Goal: Transaction & Acquisition: Purchase product/service

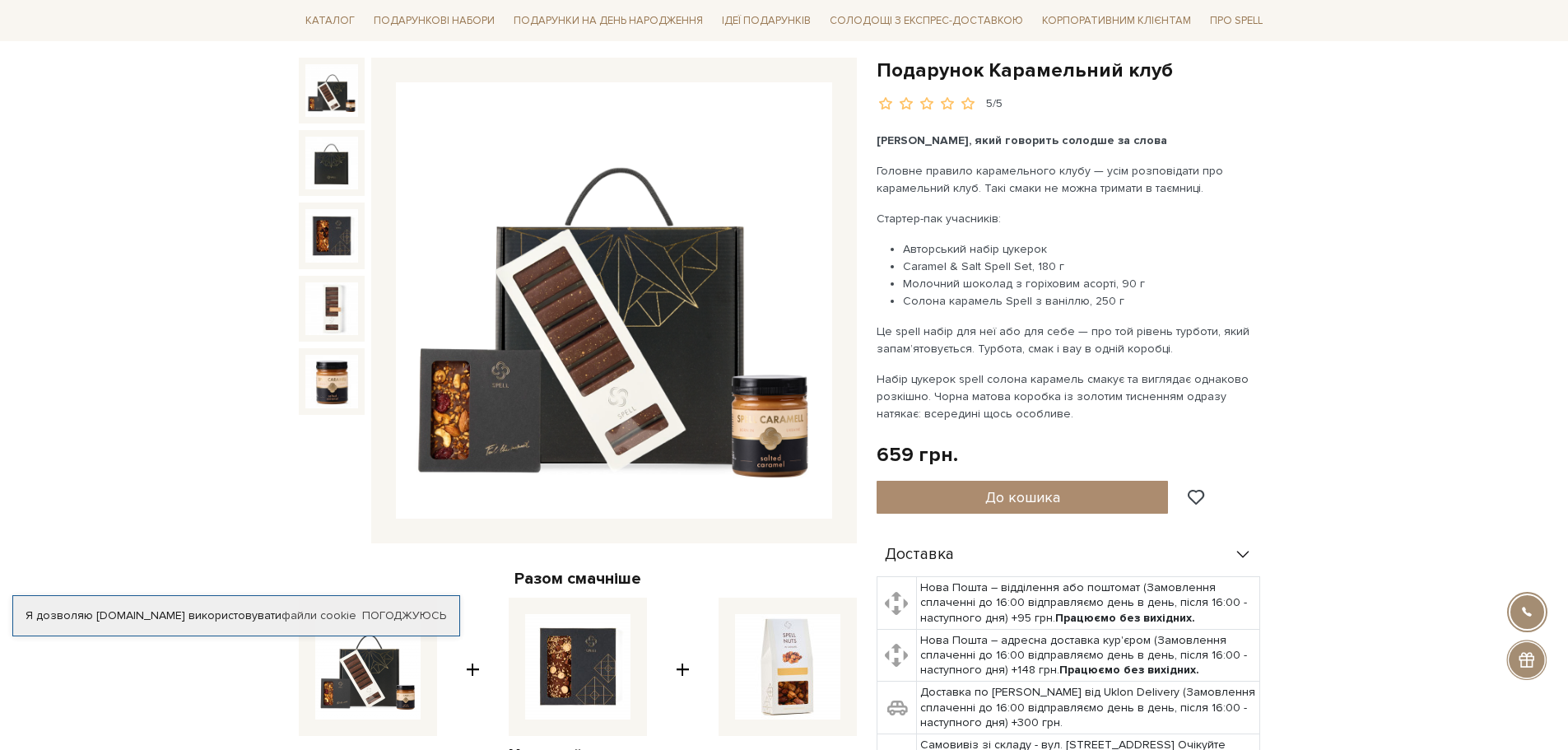
scroll to position [164, 0]
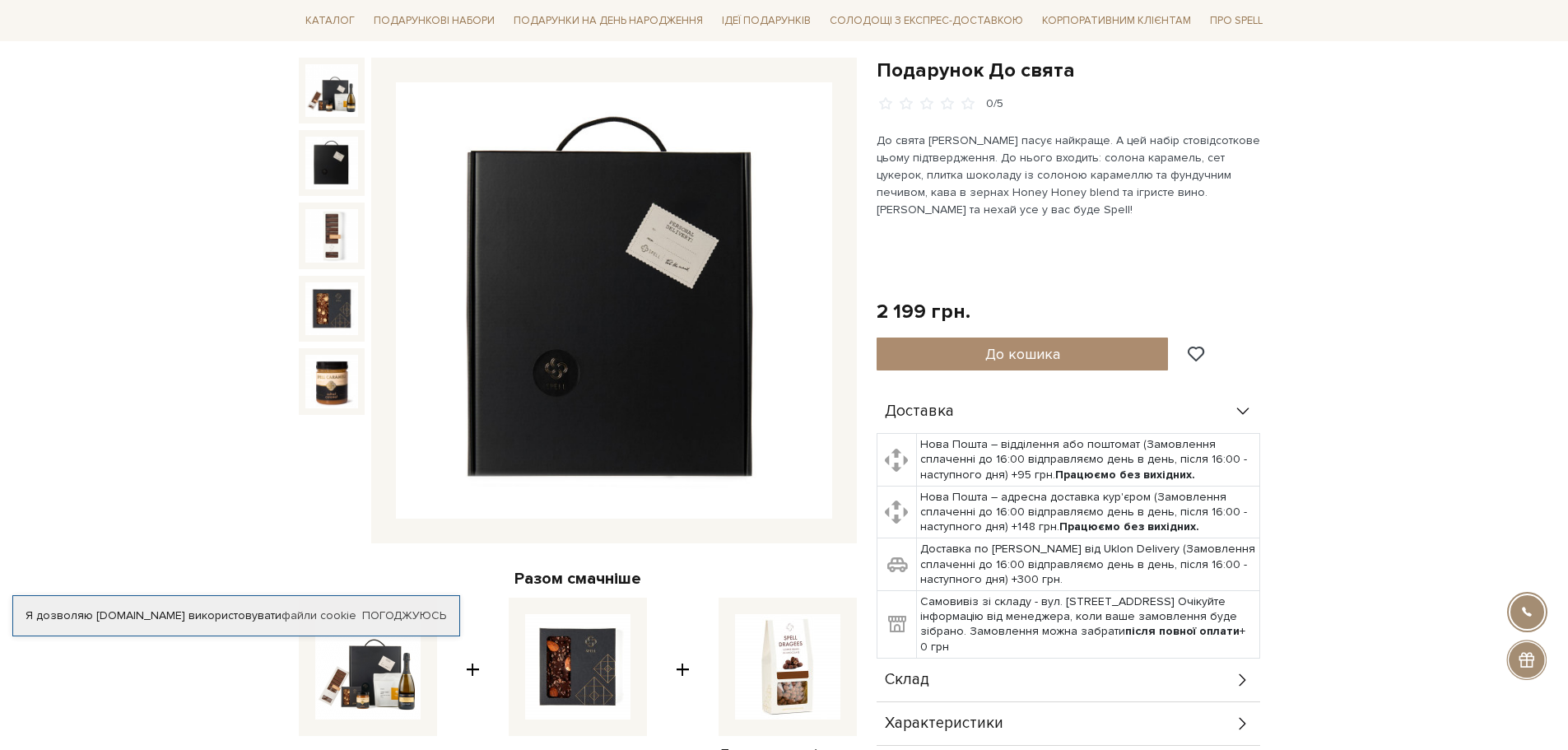
scroll to position [164, 0]
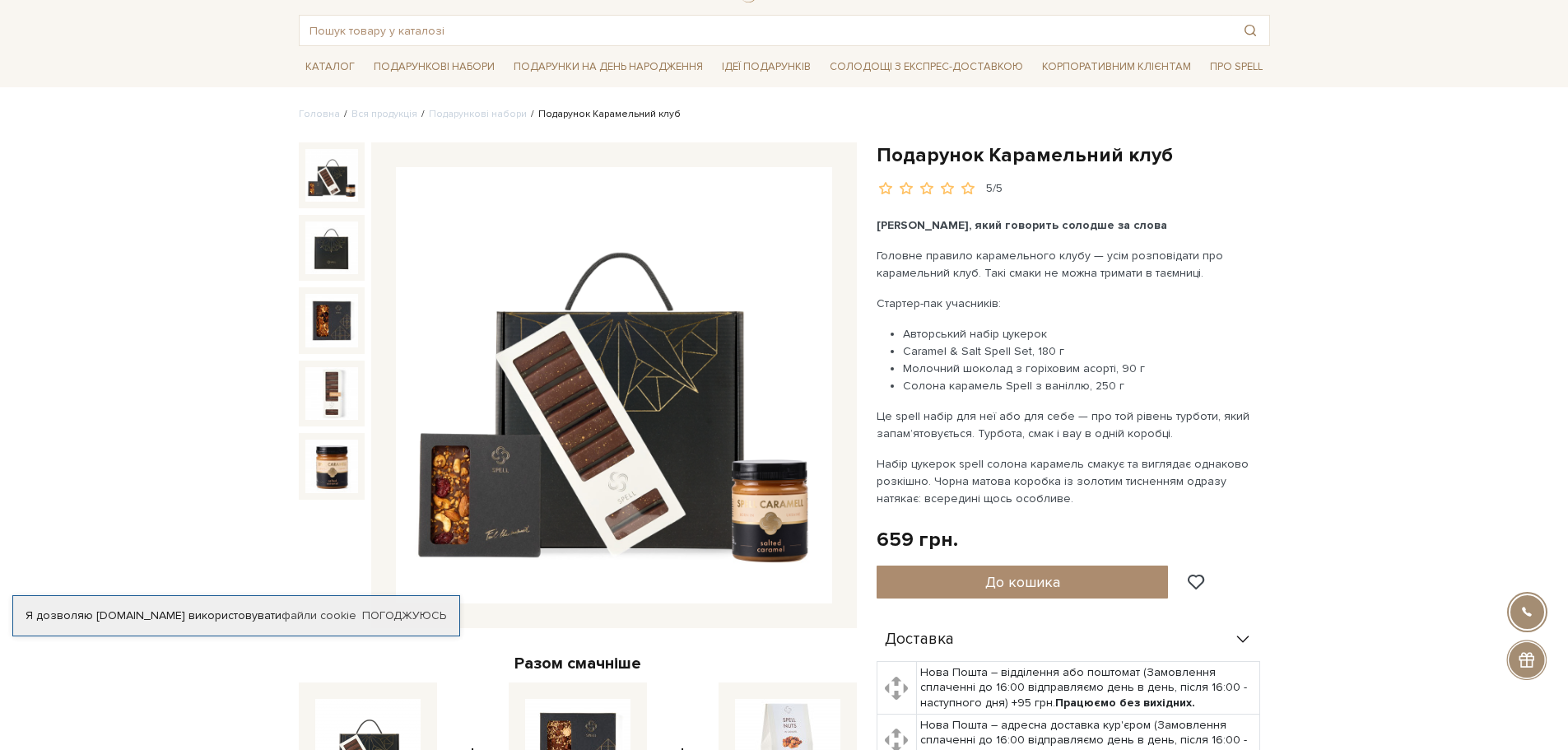
scroll to position [83, 0]
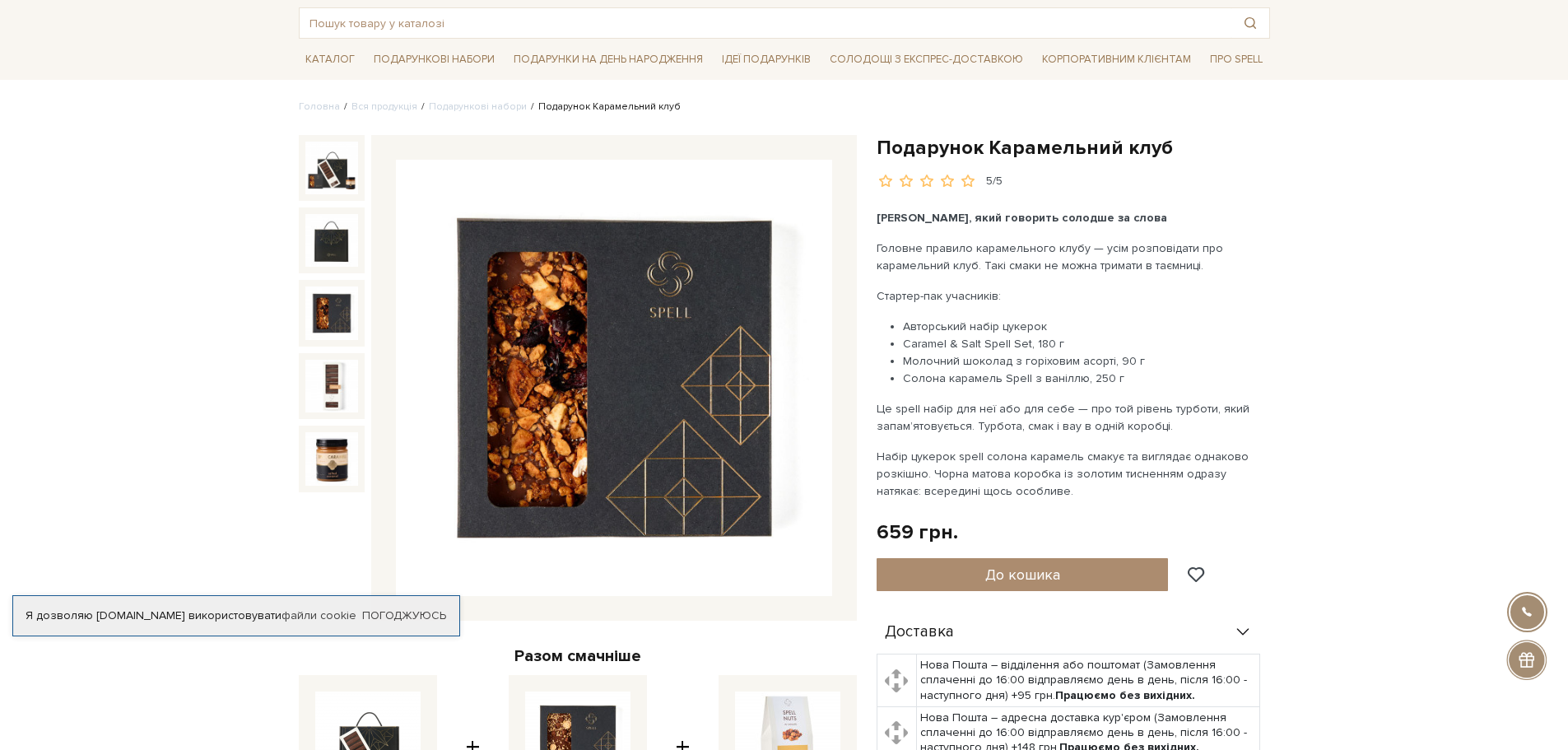
click at [338, 248] on img at bounding box center [331, 240] width 53 height 53
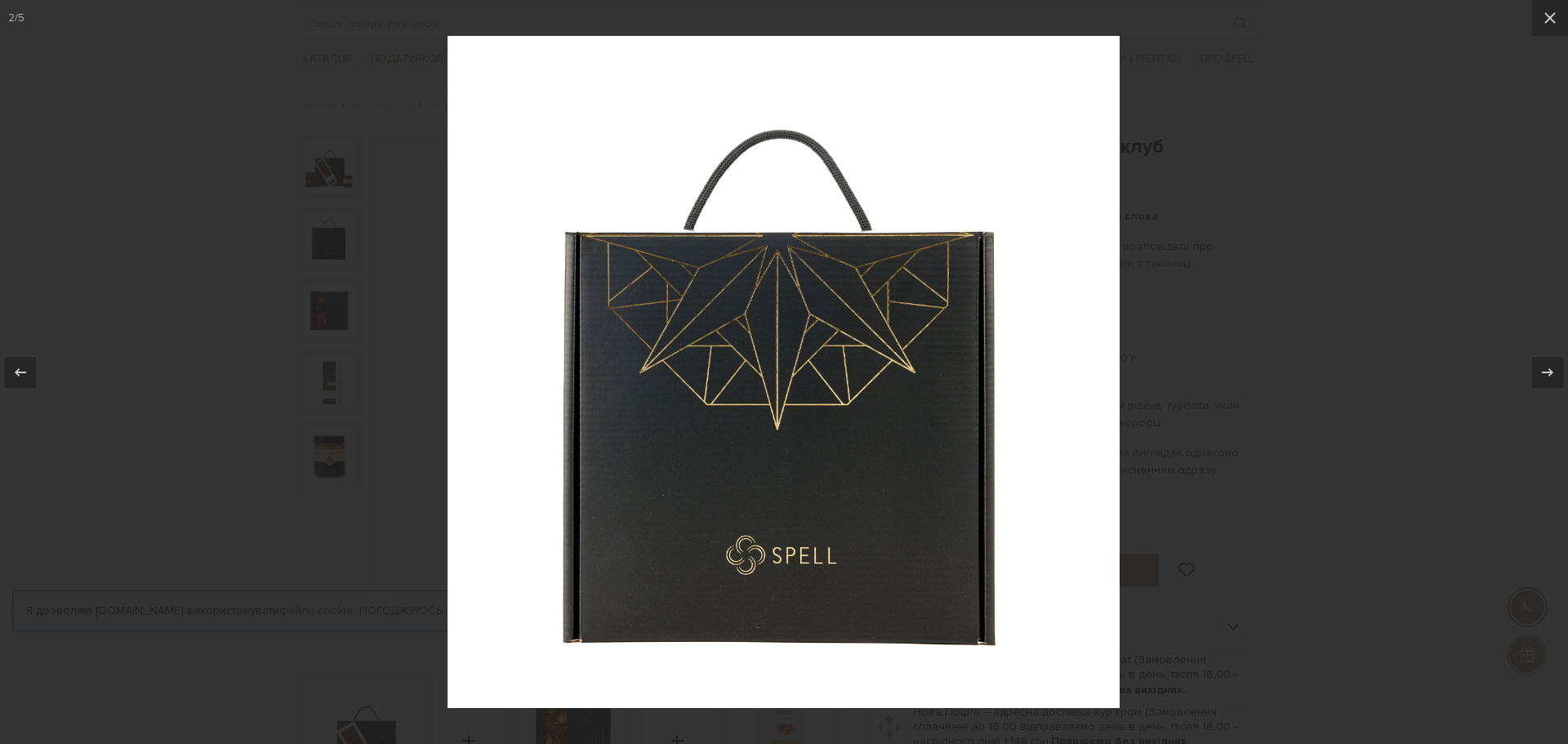
click at [324, 156] on div at bounding box center [784, 372] width 1568 height 744
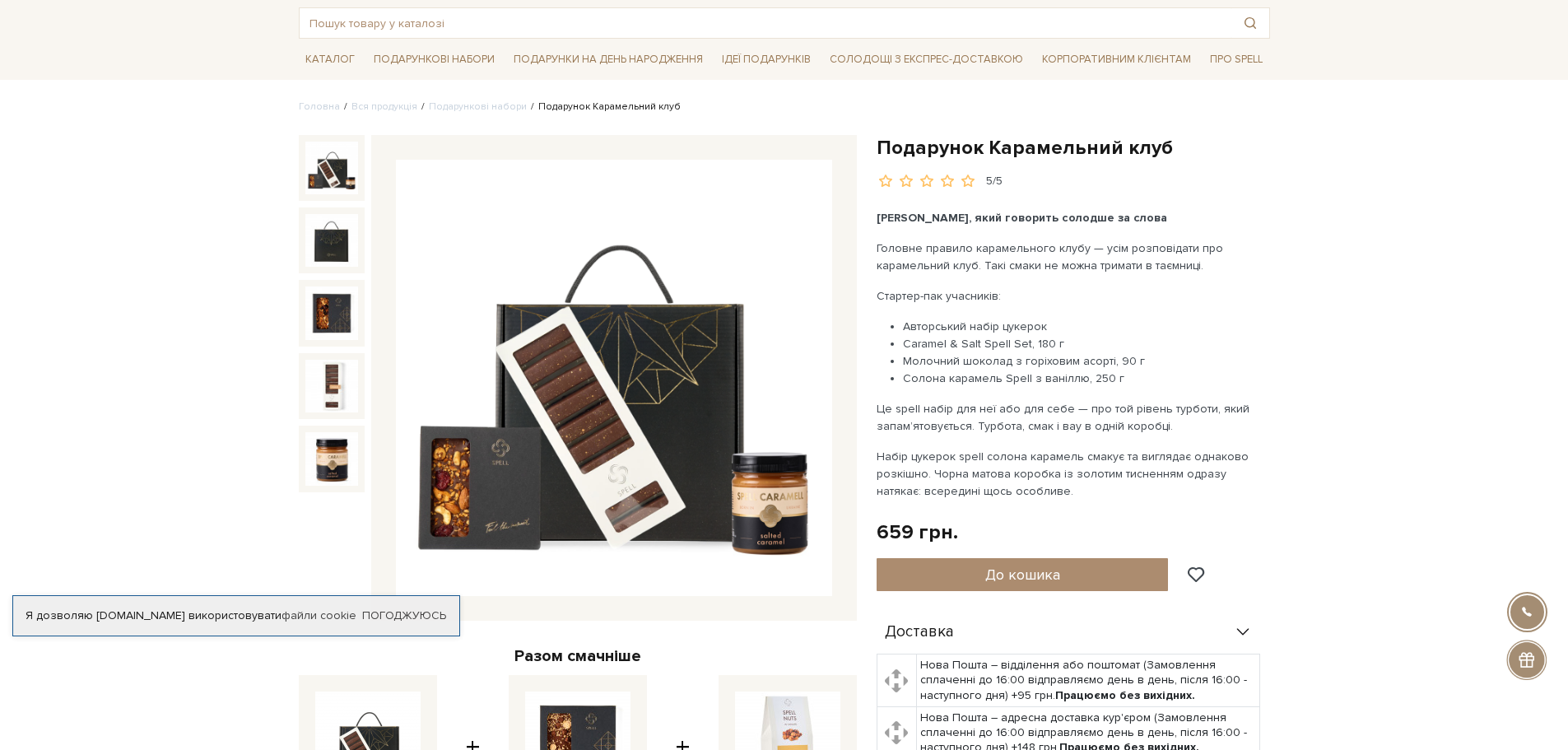
click at [338, 169] on img at bounding box center [331, 168] width 53 height 53
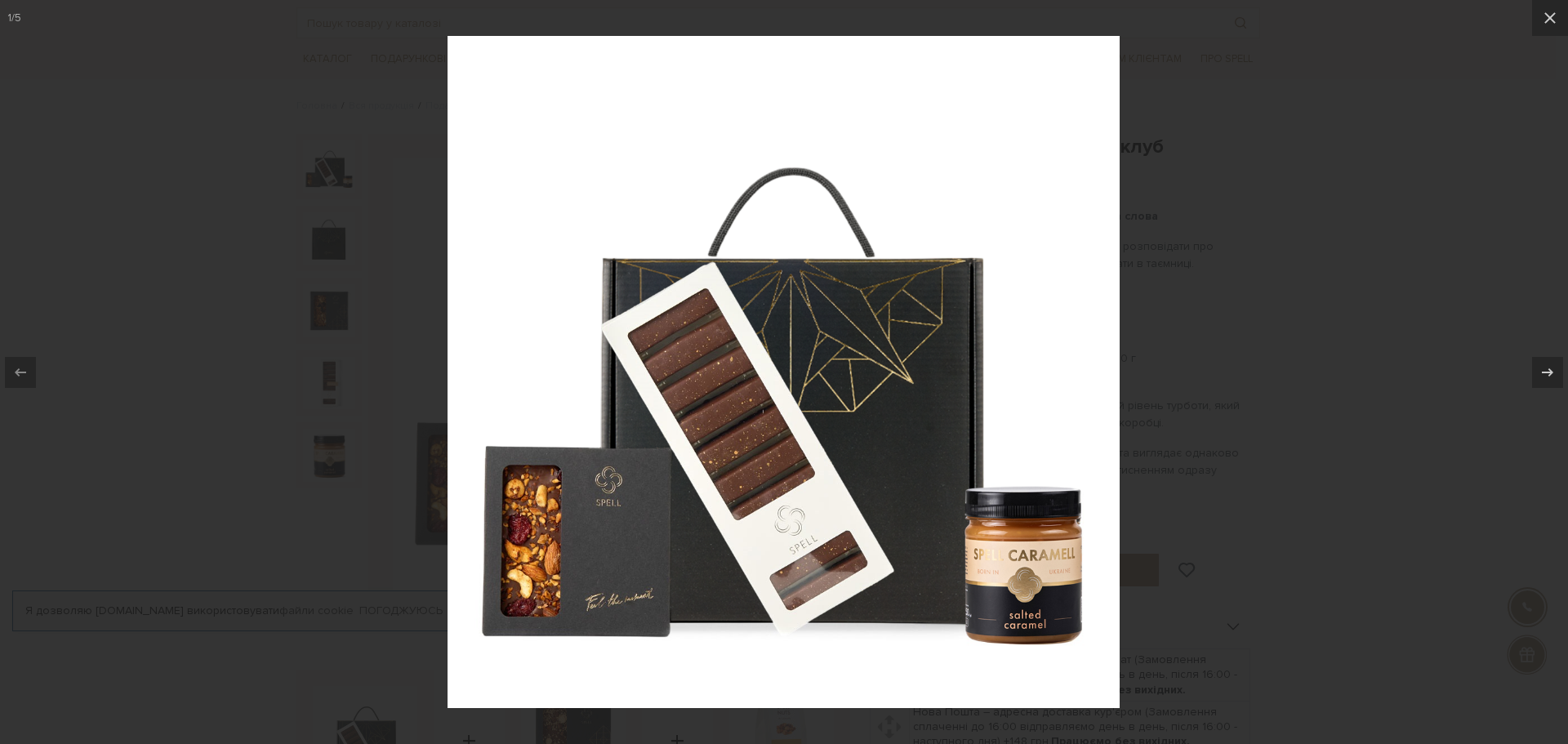
click at [247, 346] on div at bounding box center [784, 372] width 1568 height 744
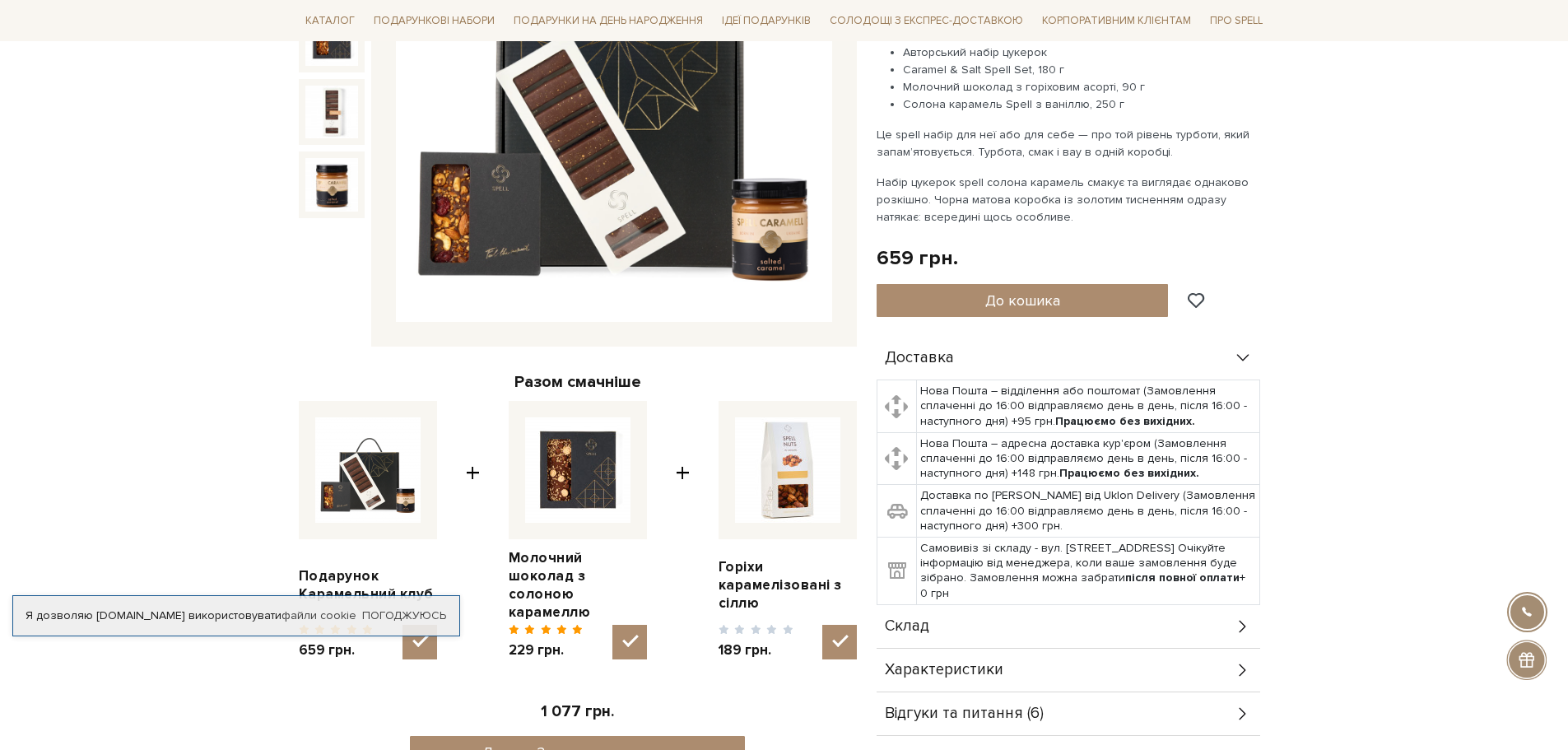
scroll to position [411, 0]
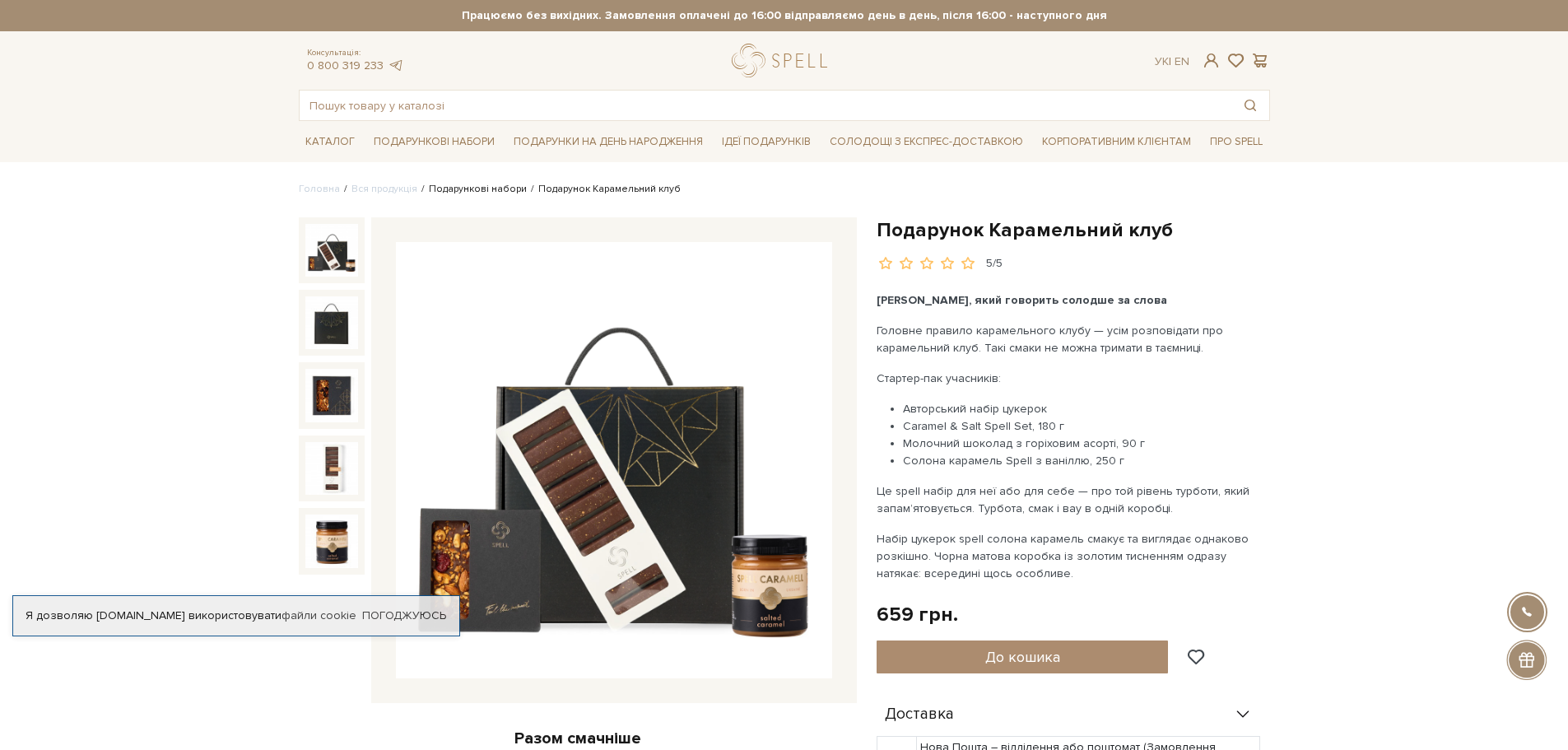
click at [476, 190] on link "Подарункові набори" at bounding box center [478, 189] width 98 height 13
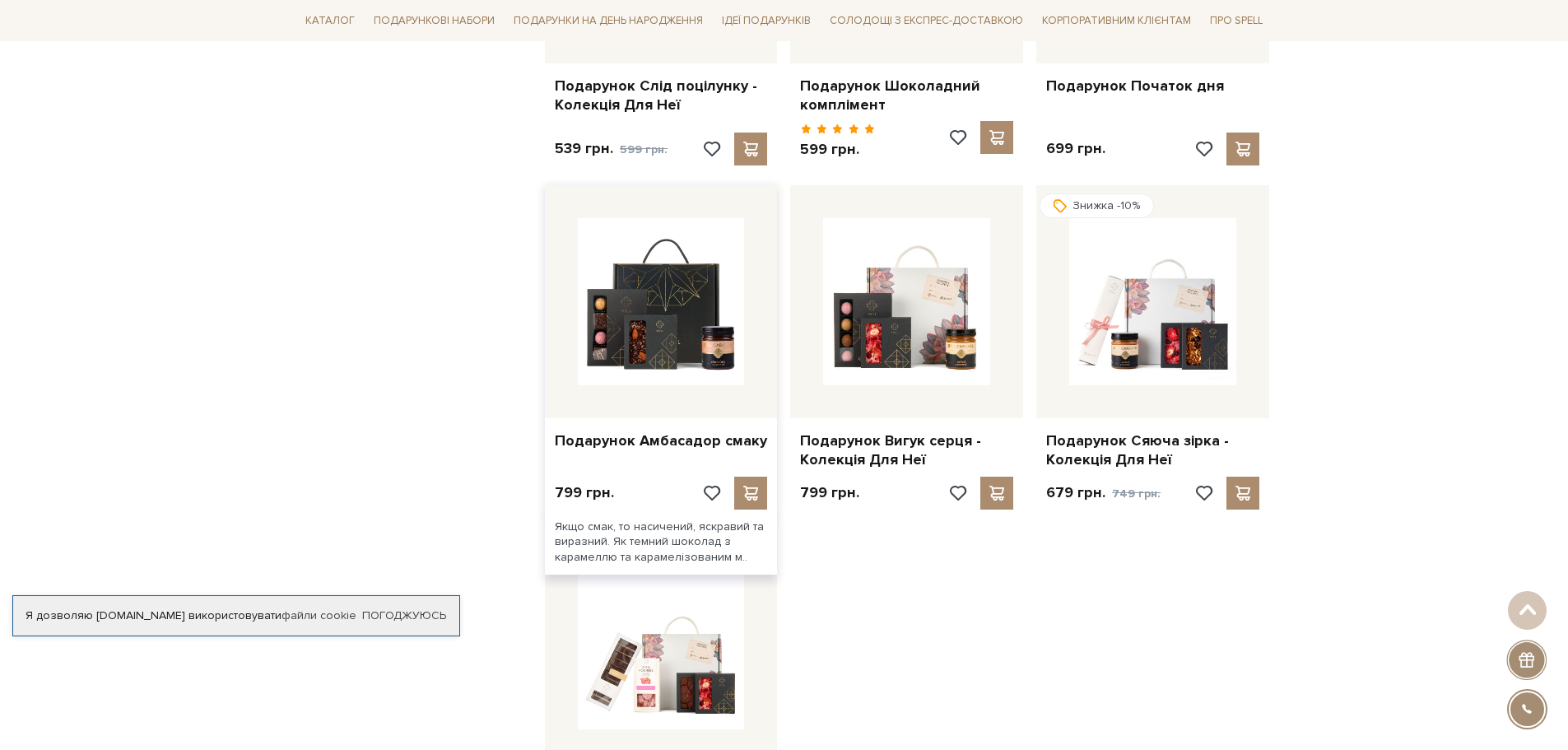
scroll to position [1482, 0]
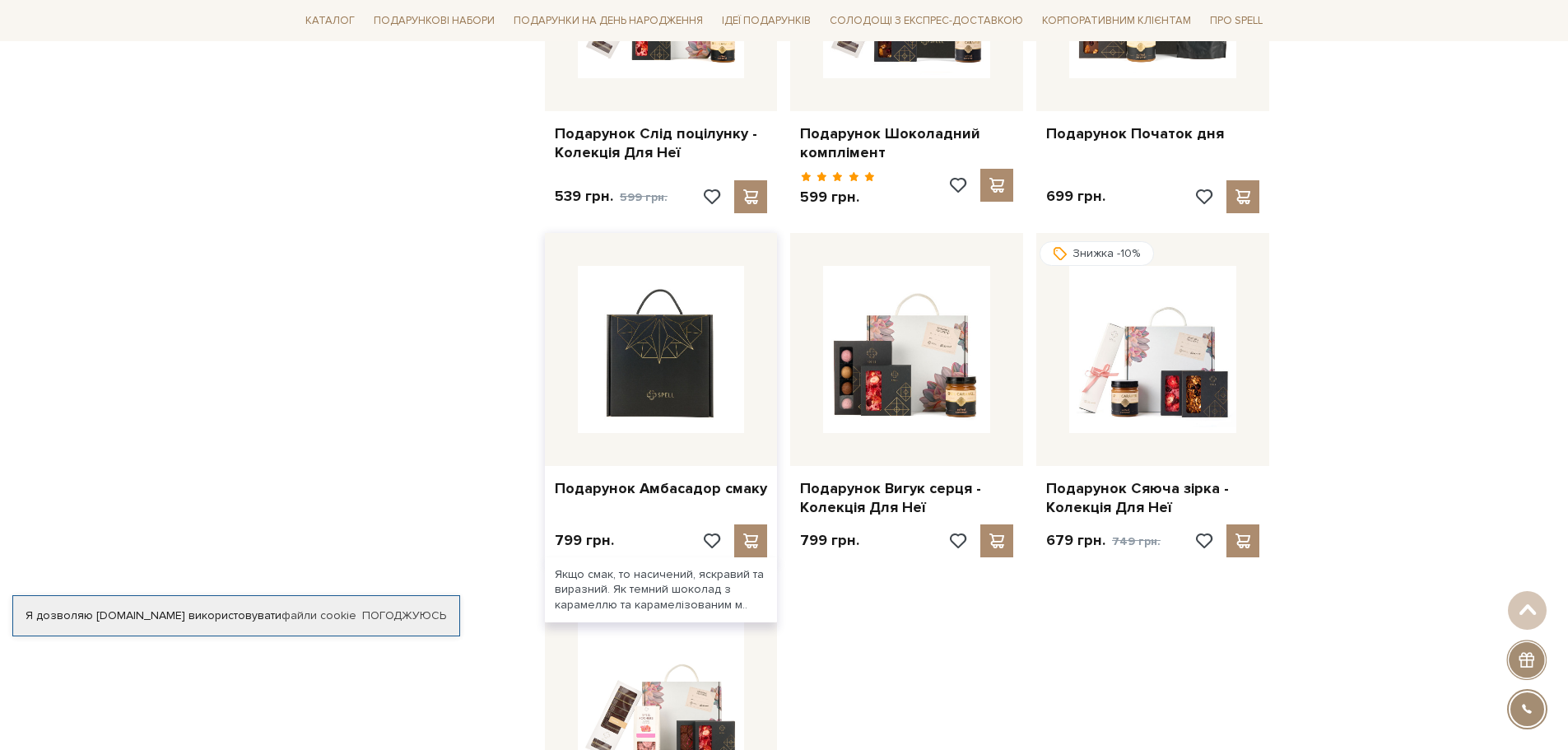
click at [665, 360] on img at bounding box center [661, 349] width 167 height 167
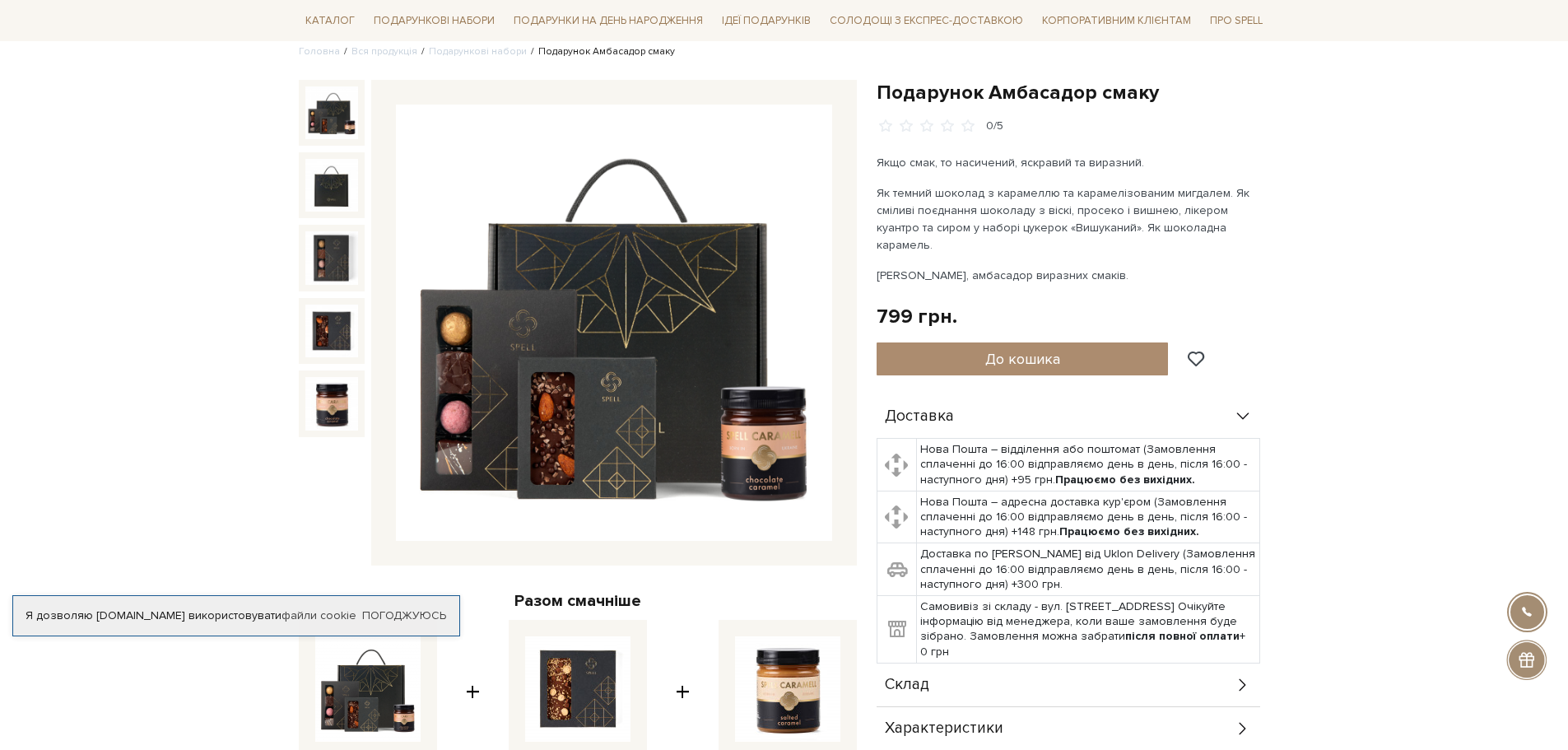
scroll to position [164, 0]
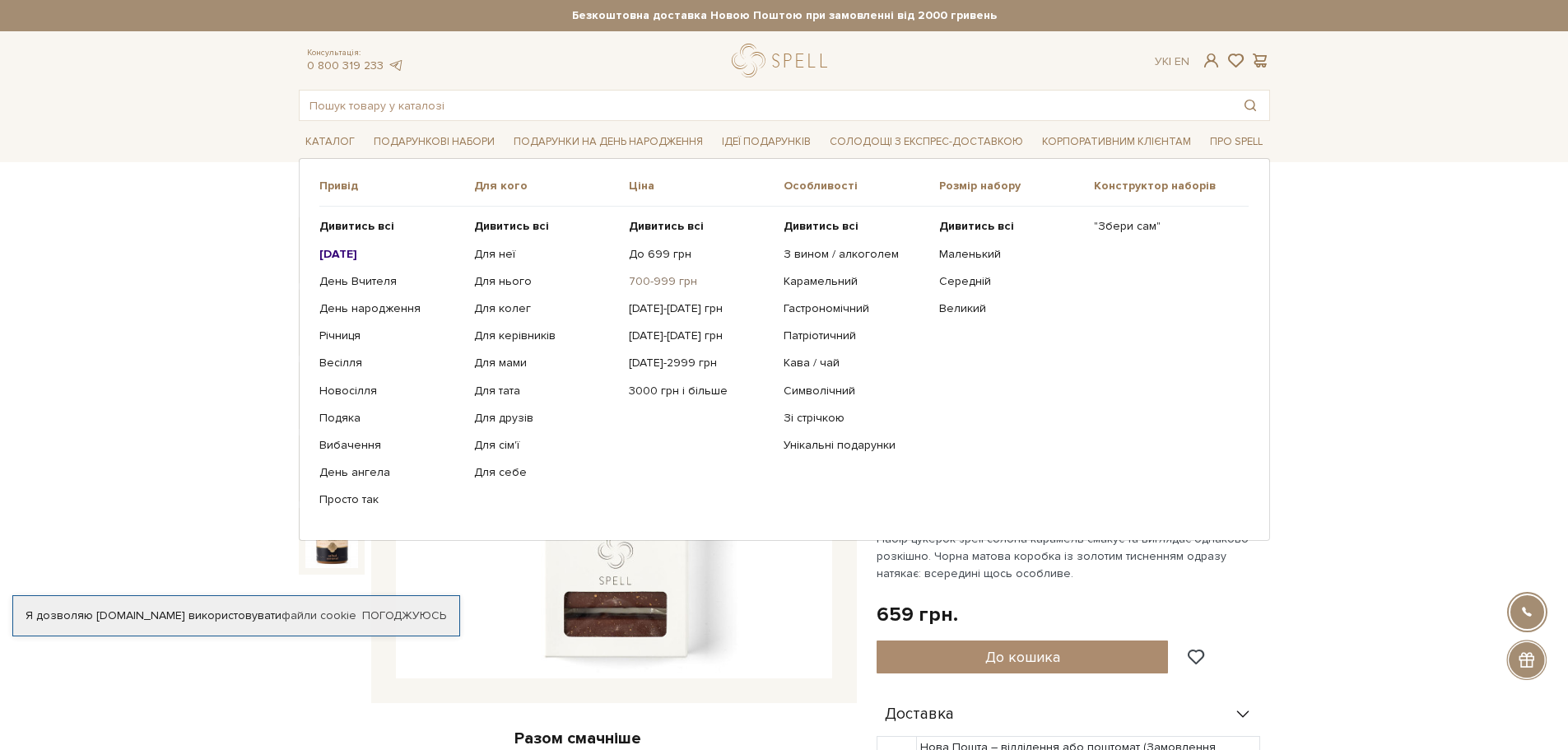
click at [665, 281] on link "700-999 грн" at bounding box center [700, 281] width 143 height 14
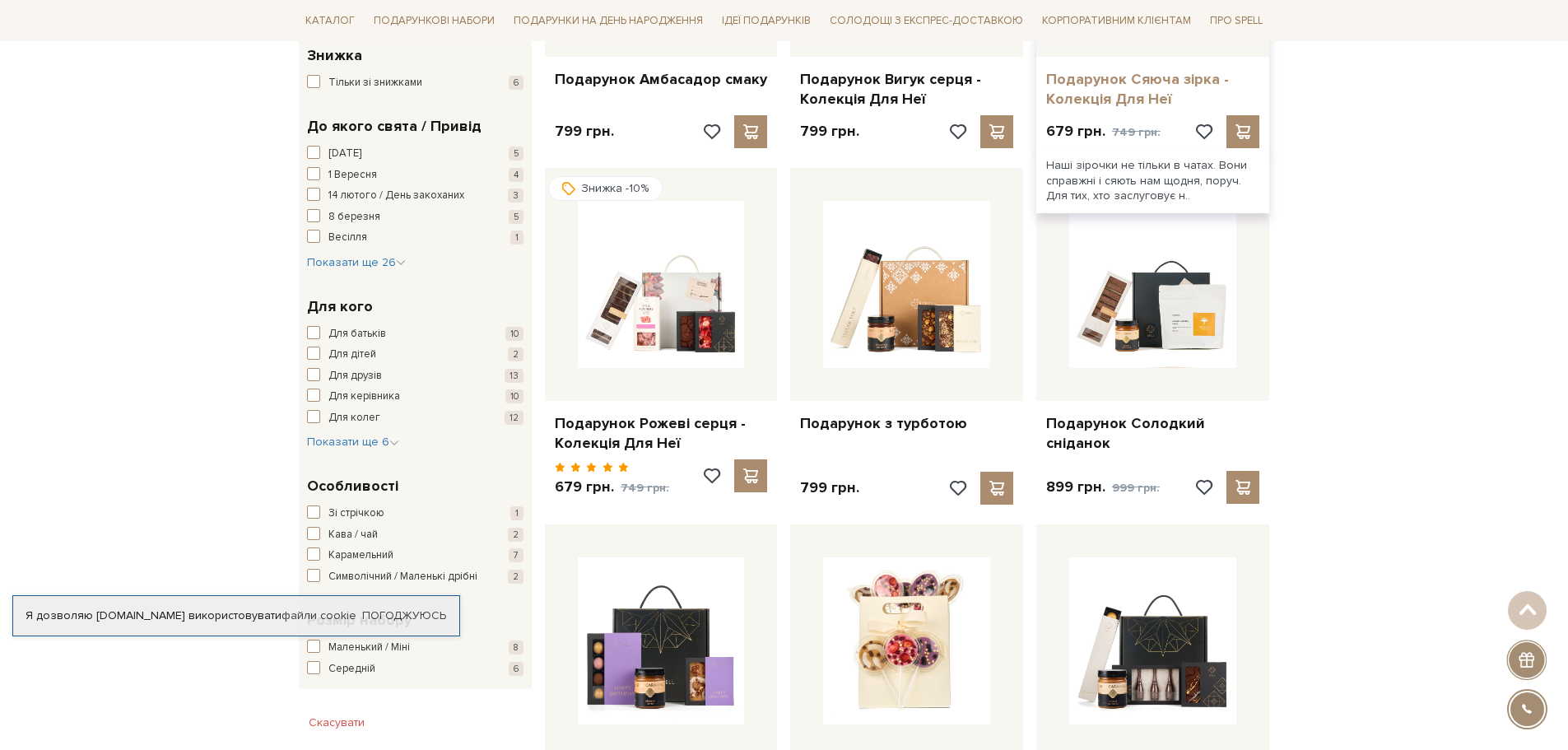
scroll to position [494, 0]
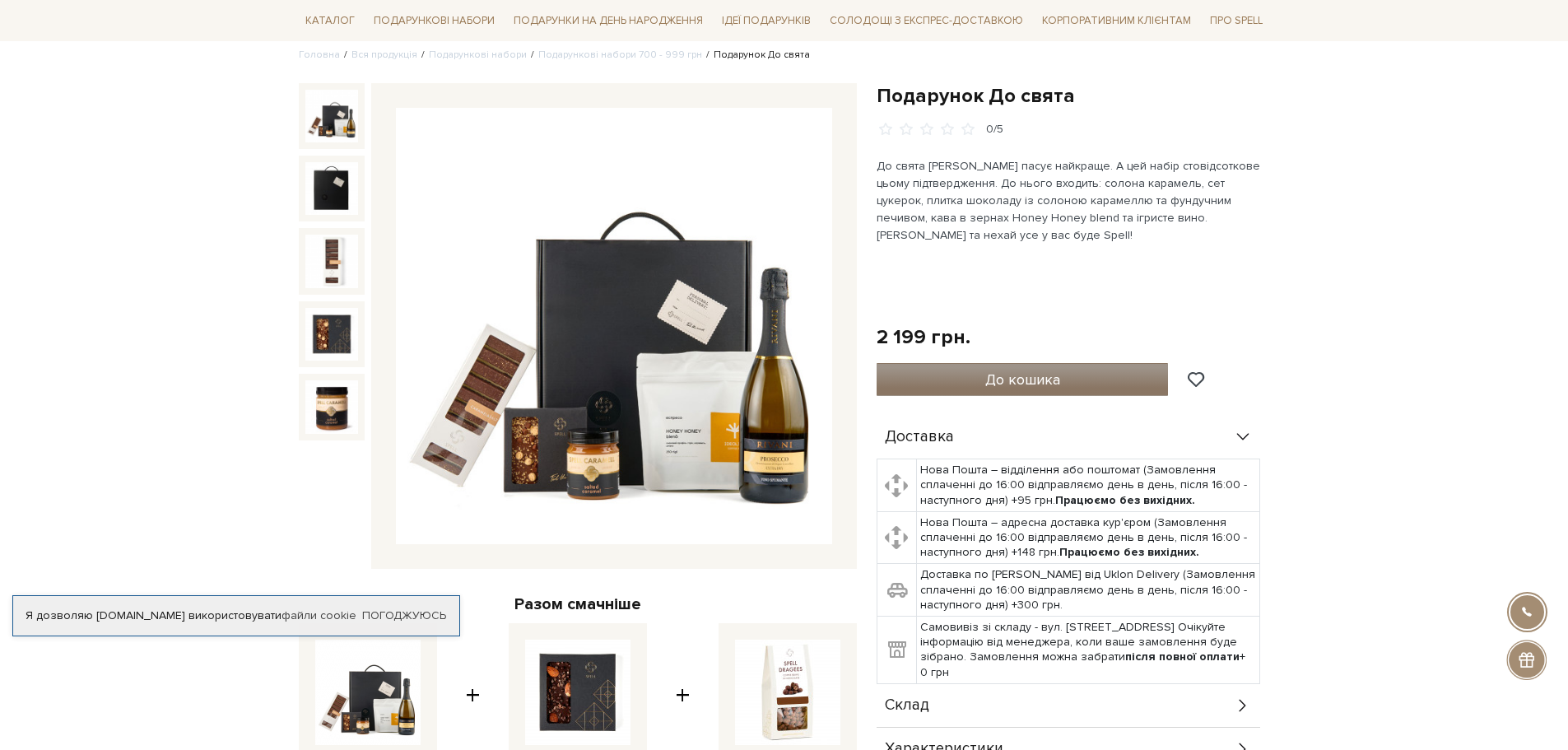
scroll to position [164, 0]
